Goal: Find specific page/section: Locate a particular part of the current website

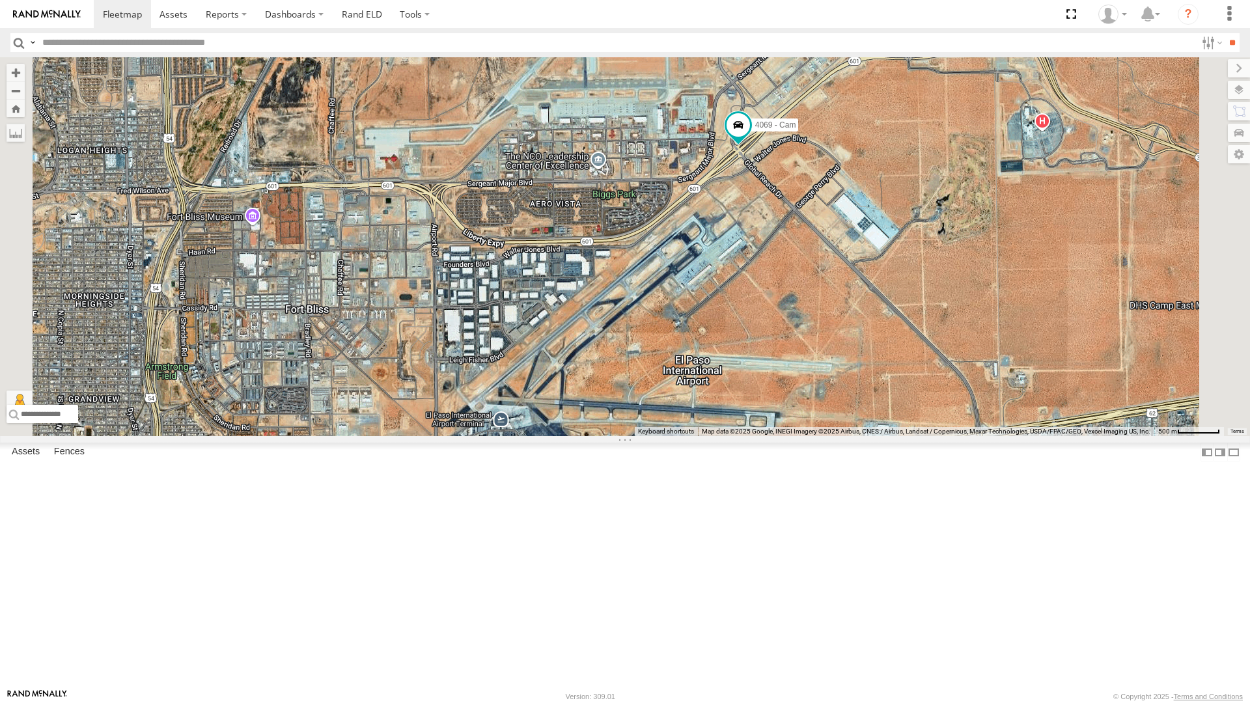
click at [0, 0] on div "212 - Cam" at bounding box center [0, 0] width 0 height 0
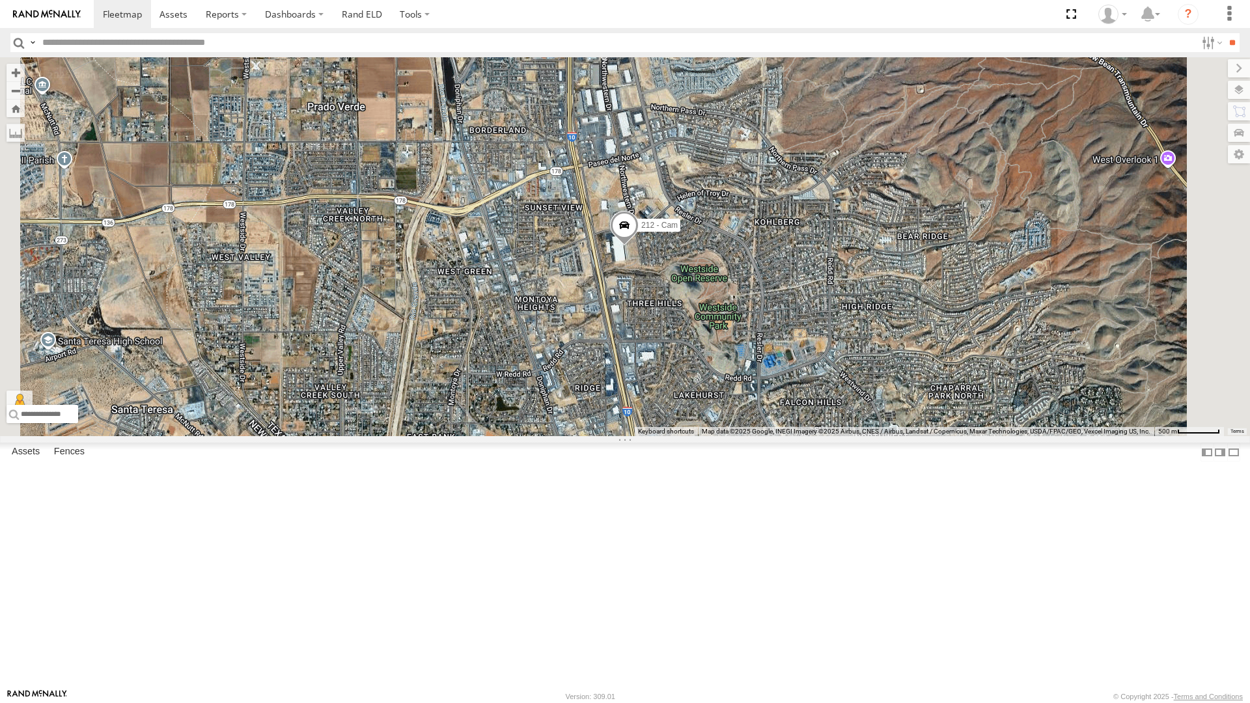
click at [725, 436] on div "388 - Cam 212 - Cam" at bounding box center [625, 246] width 1250 height 379
click at [0, 0] on div "4061 - Cam" at bounding box center [0, 0] width 0 height 0
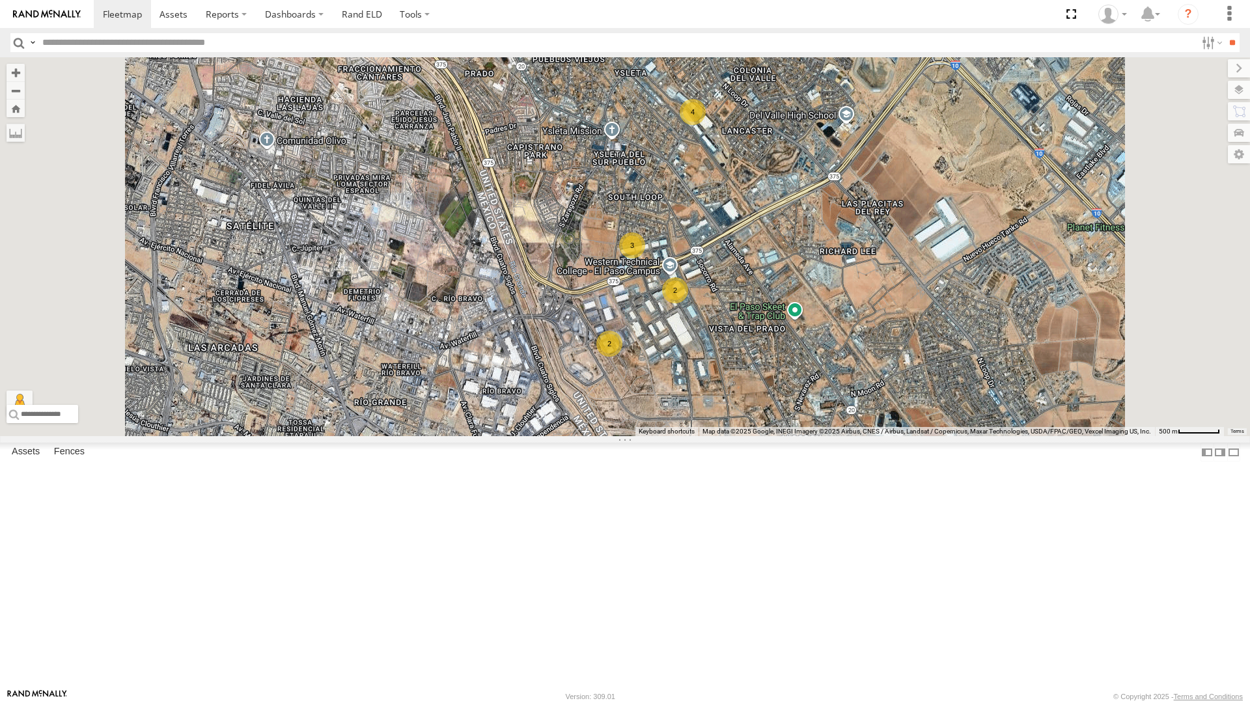
scroll to position [52, 0]
click at [25, 100] on button "Zoom Home" at bounding box center [16, 109] width 18 height 18
click at [25, 81] on button "Zoom out" at bounding box center [16, 90] width 18 height 18
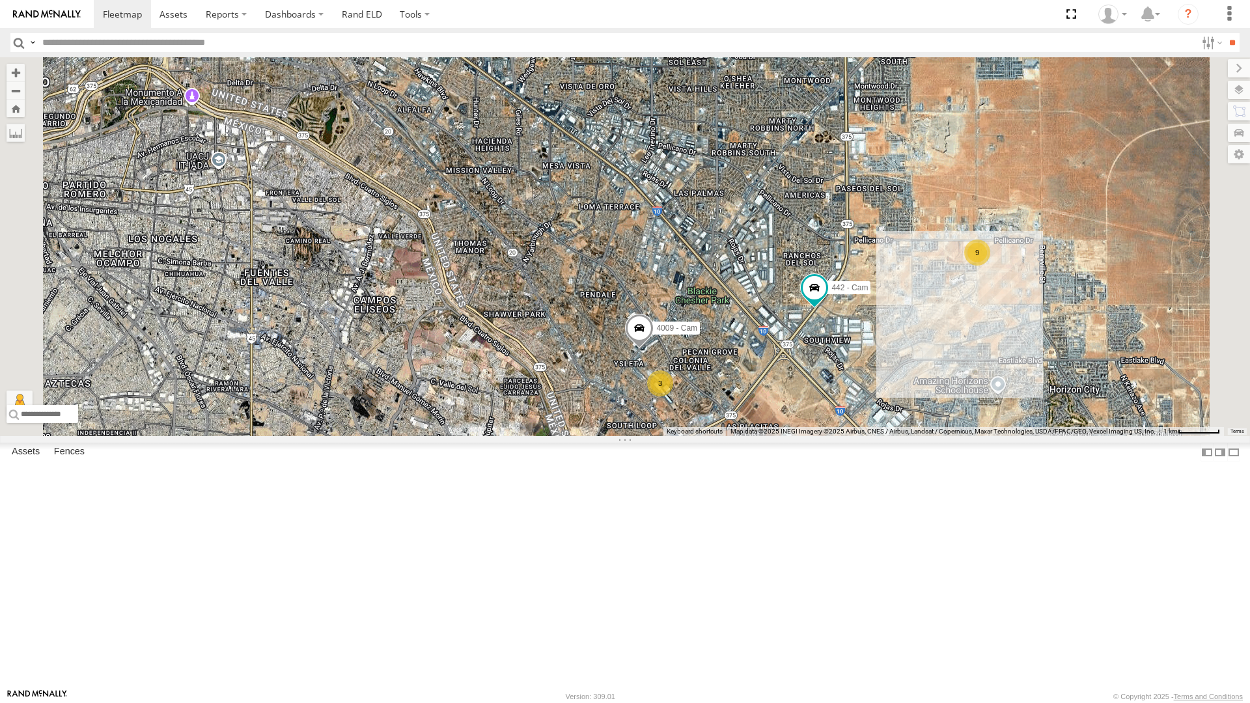
drag, startPoint x: 609, startPoint y: 162, endPoint x: 611, endPoint y: 368, distance: 205.7
click at [611, 368] on div "442 - Cam 4009 - Cam 9 3 2 2 3" at bounding box center [625, 246] width 1250 height 379
click at [25, 81] on button "Zoom out" at bounding box center [16, 90] width 18 height 18
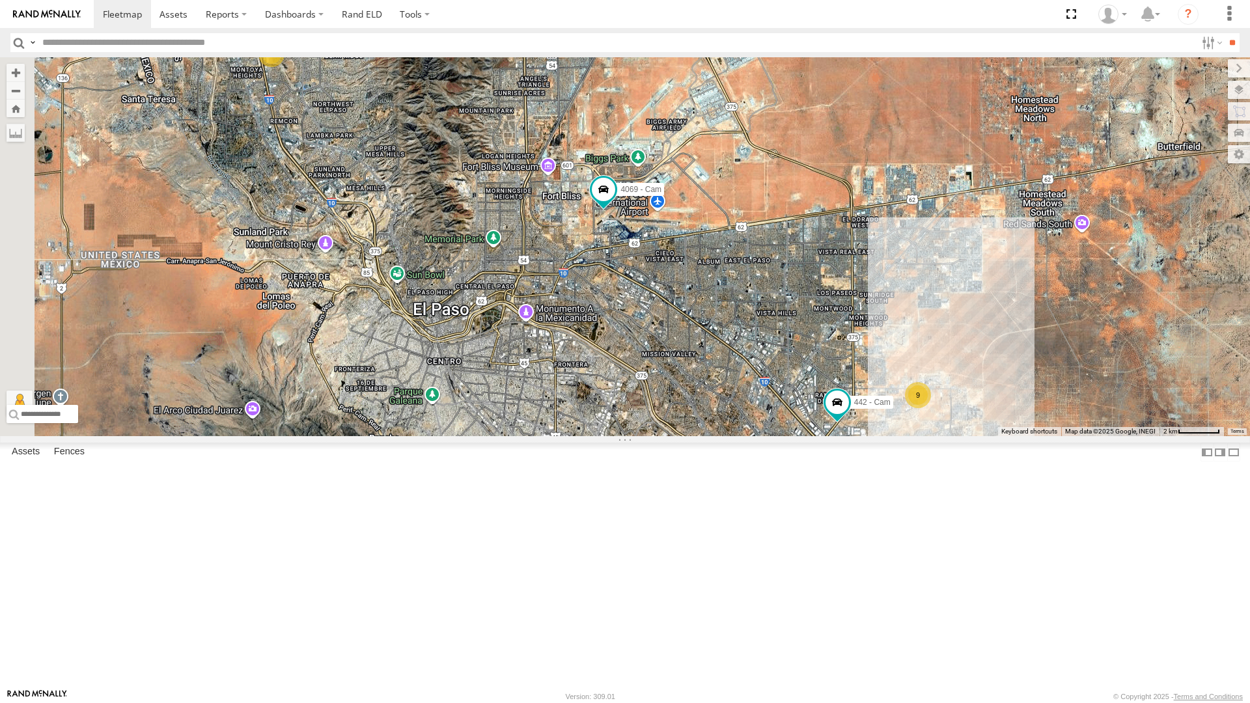
drag, startPoint x: 530, startPoint y: 223, endPoint x: 635, endPoint y: 368, distance: 179.4
click at [638, 368] on div "442 - Cam 4069 - Cam 9 5 2 4 840 - Cam 2" at bounding box center [625, 246] width 1250 height 379
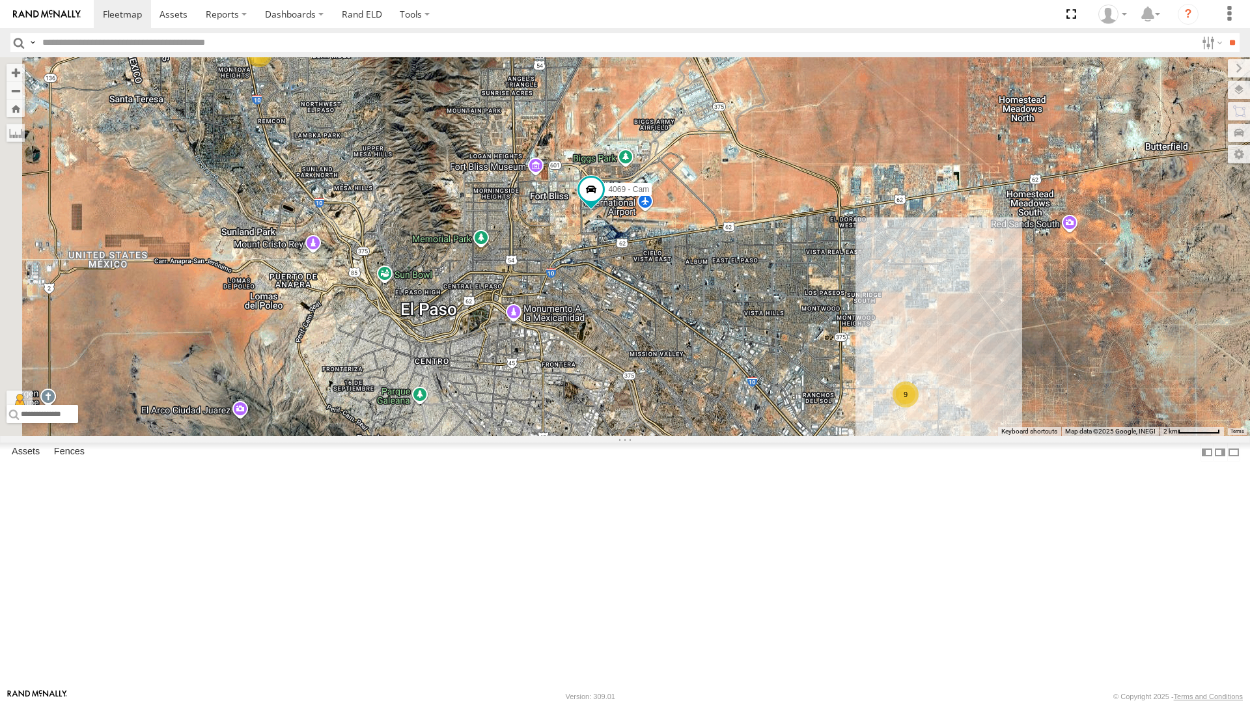
scroll to position [0, 0]
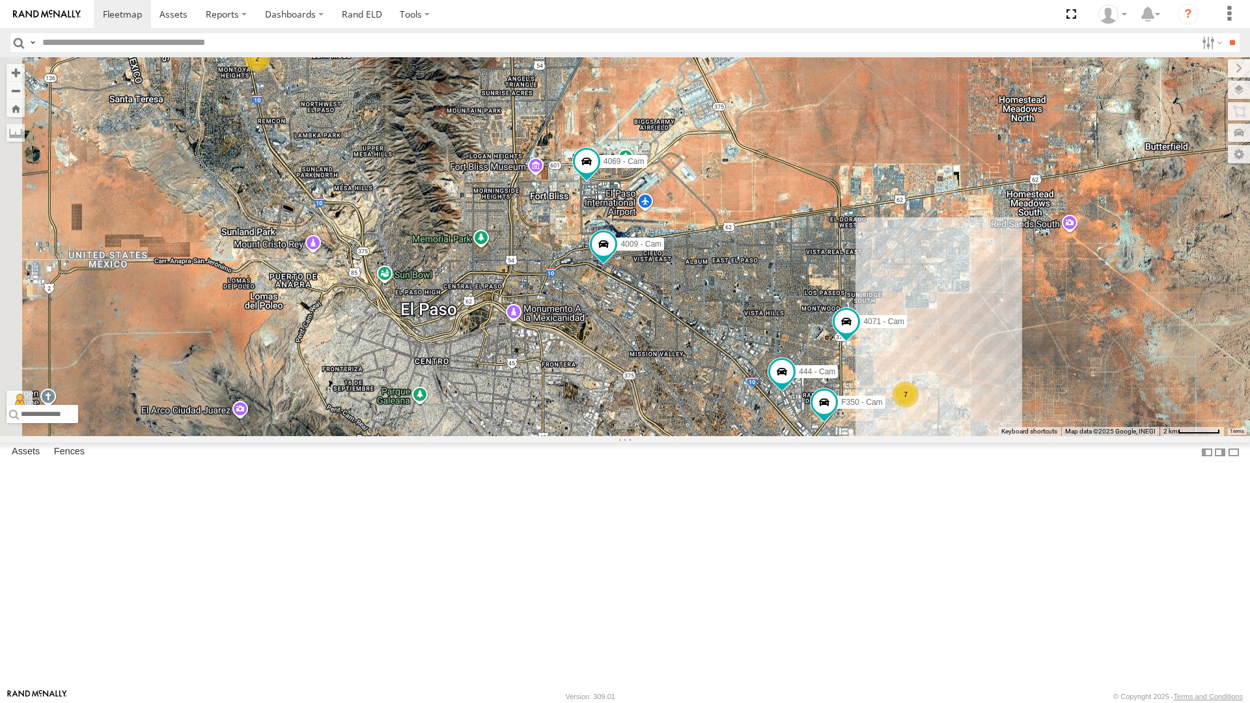
click at [0, 0] on div "All Assets" at bounding box center [0, 0] width 0 height 0
